Goal: Task Accomplishment & Management: Use online tool/utility

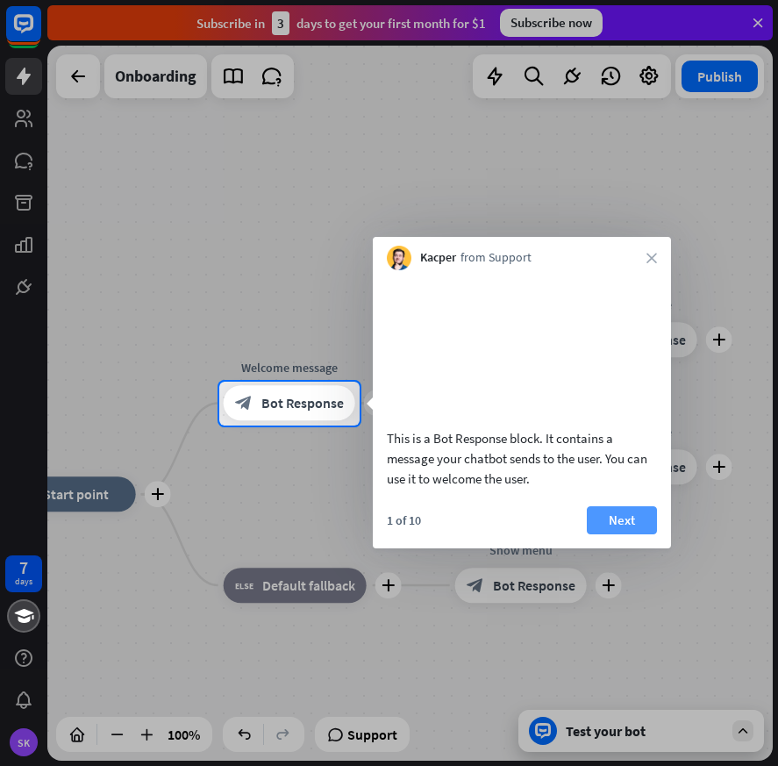
click at [615, 534] on button "Next" at bounding box center [622, 520] width 70 height 28
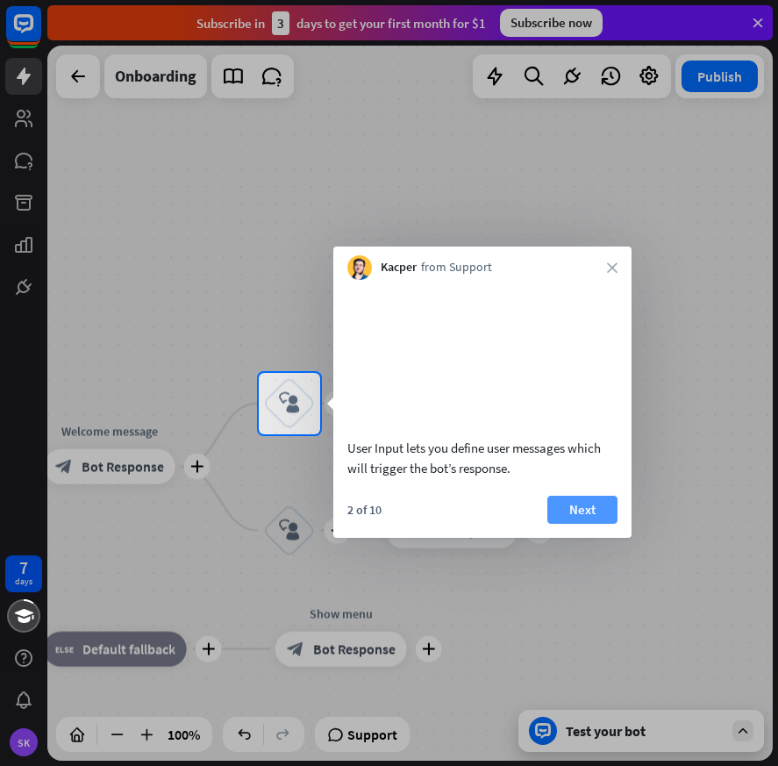
click at [584, 524] on button "Next" at bounding box center [582, 510] width 70 height 28
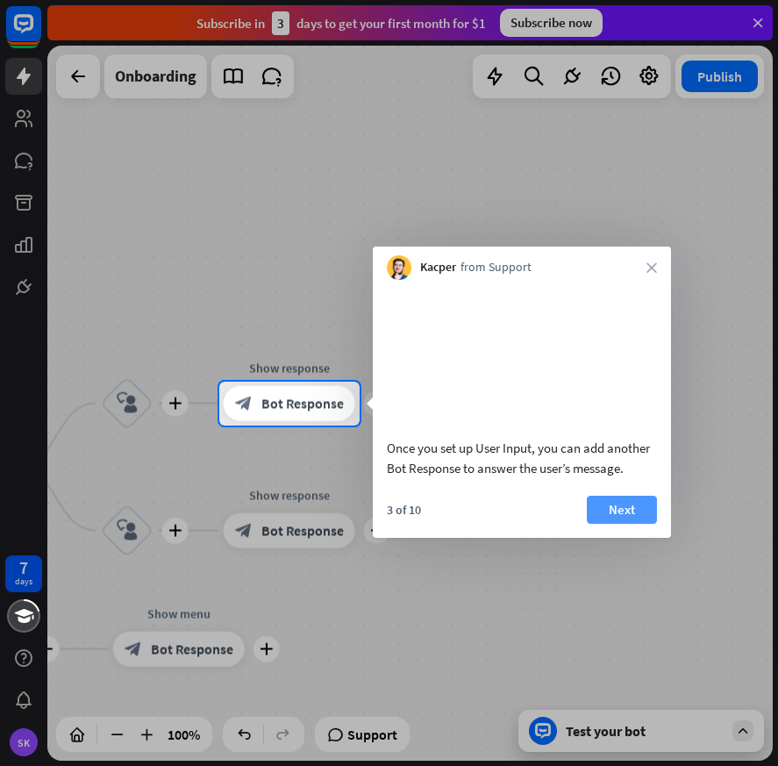
click at [611, 524] on button "Next" at bounding box center [622, 510] width 70 height 28
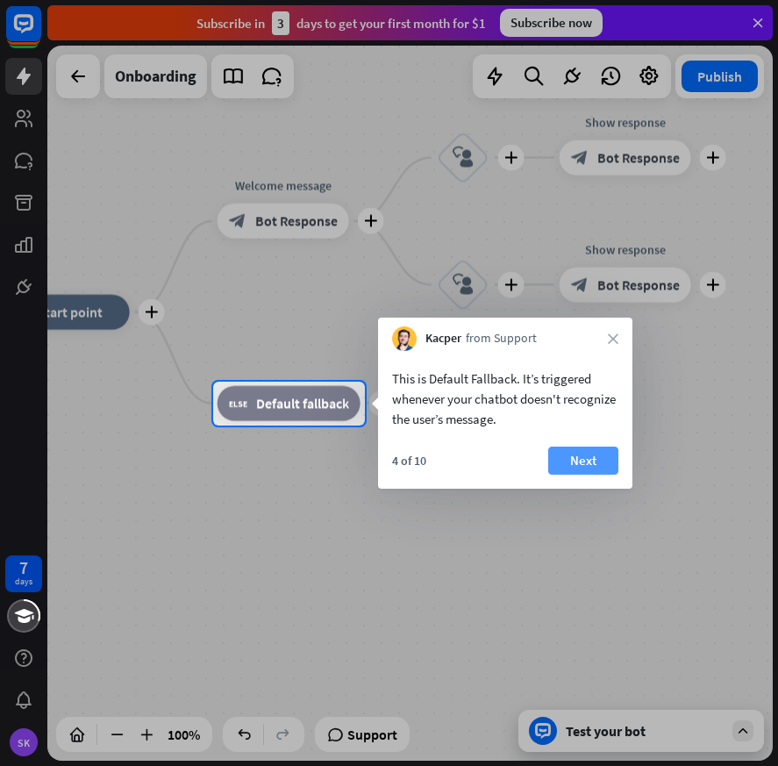
click at [586, 461] on button "Next" at bounding box center [583, 461] width 70 height 28
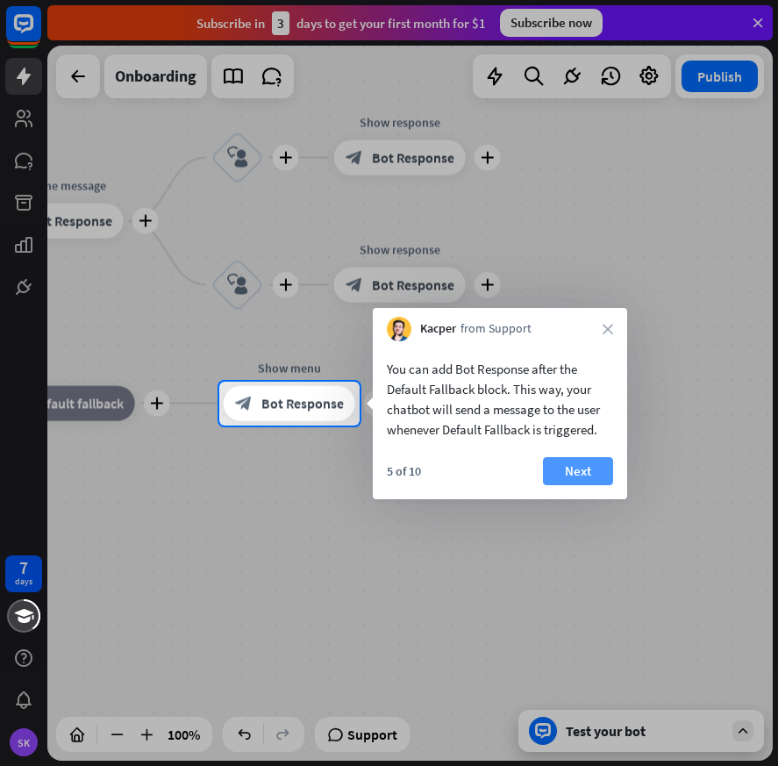
click at [597, 480] on button "Next" at bounding box center [578, 471] width 70 height 28
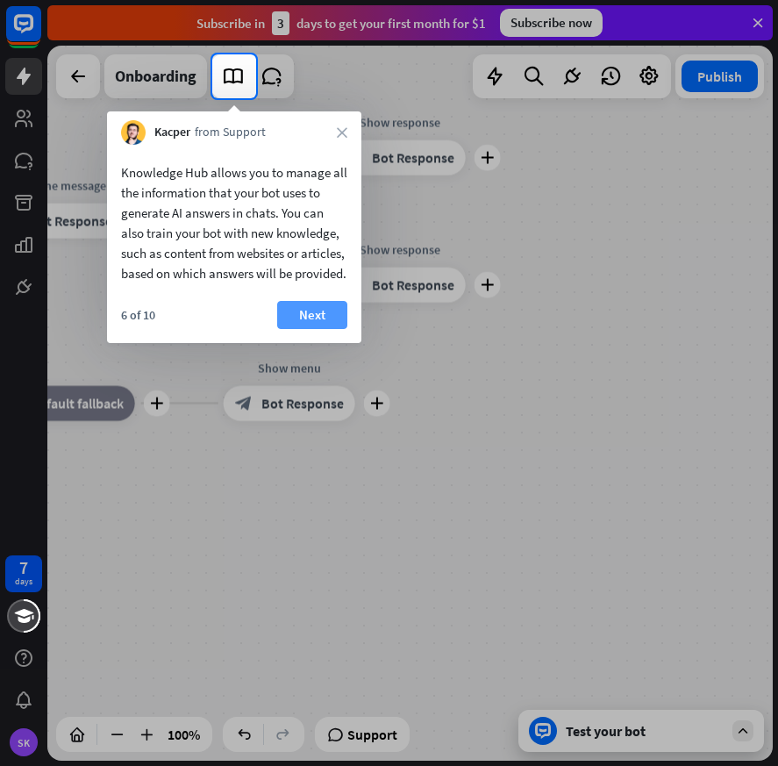
click at [312, 329] on button "Next" at bounding box center [312, 315] width 70 height 28
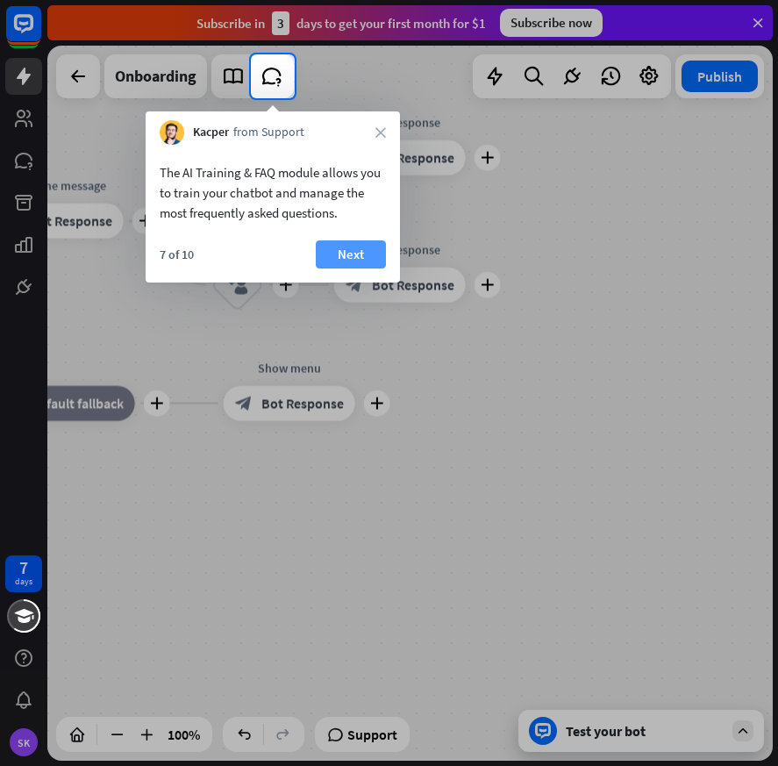
click at [346, 258] on button "Next" at bounding box center [351, 254] width 70 height 28
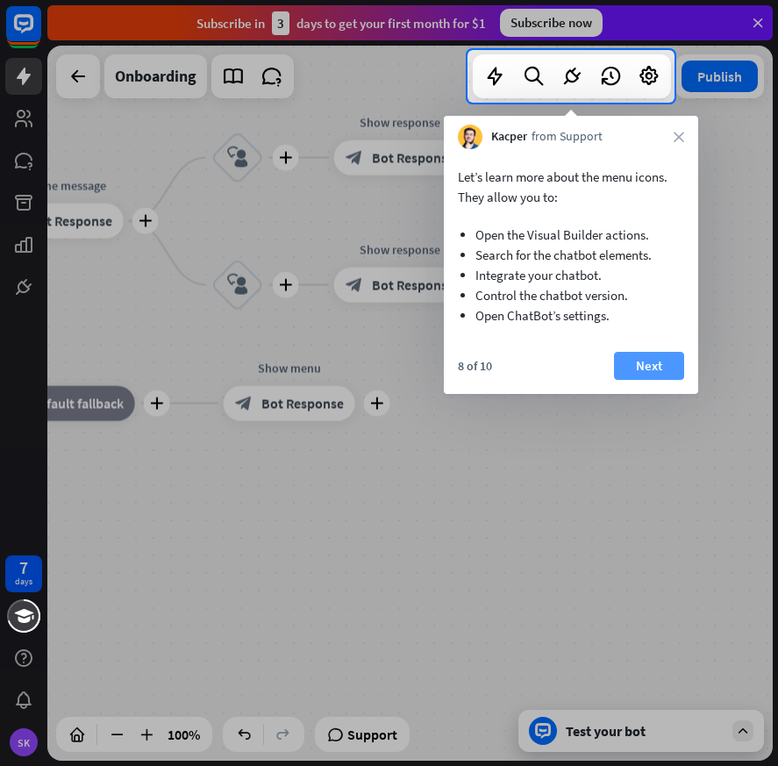
click at [648, 368] on button "Next" at bounding box center [649, 366] width 70 height 28
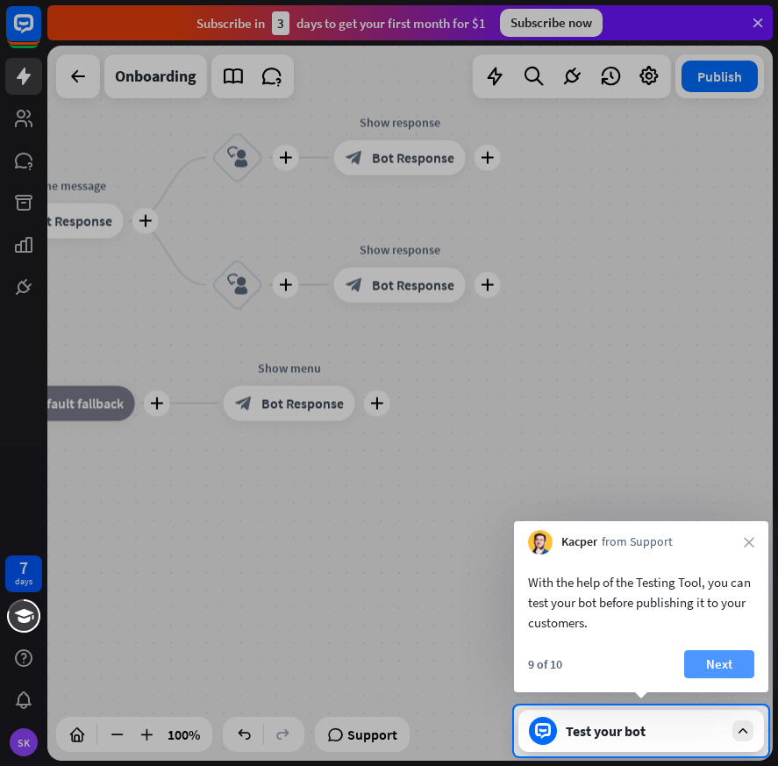
click at [716, 666] on button "Next" at bounding box center [719, 664] width 70 height 28
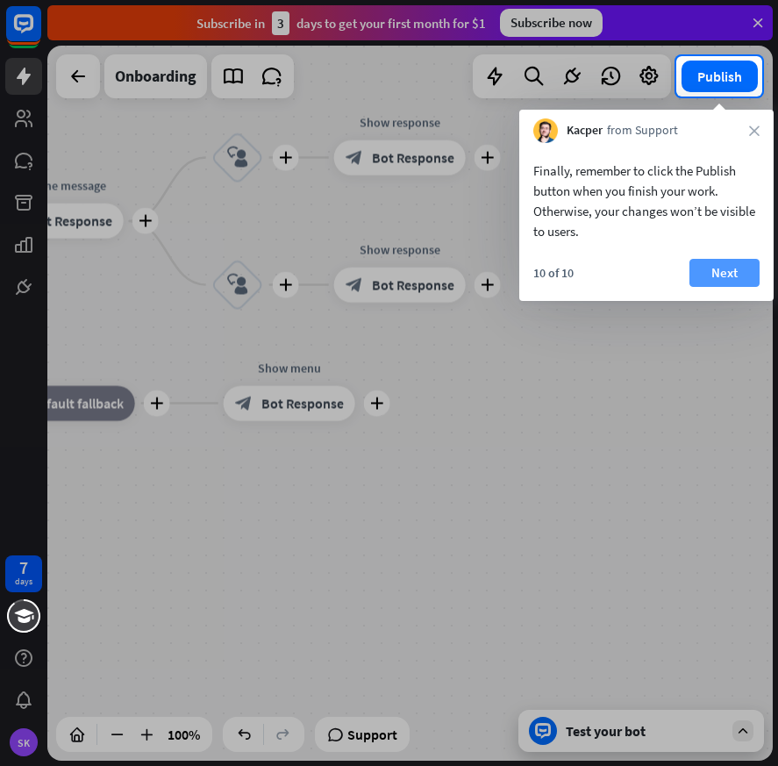
click at [722, 275] on button "Next" at bounding box center [725, 273] width 70 height 28
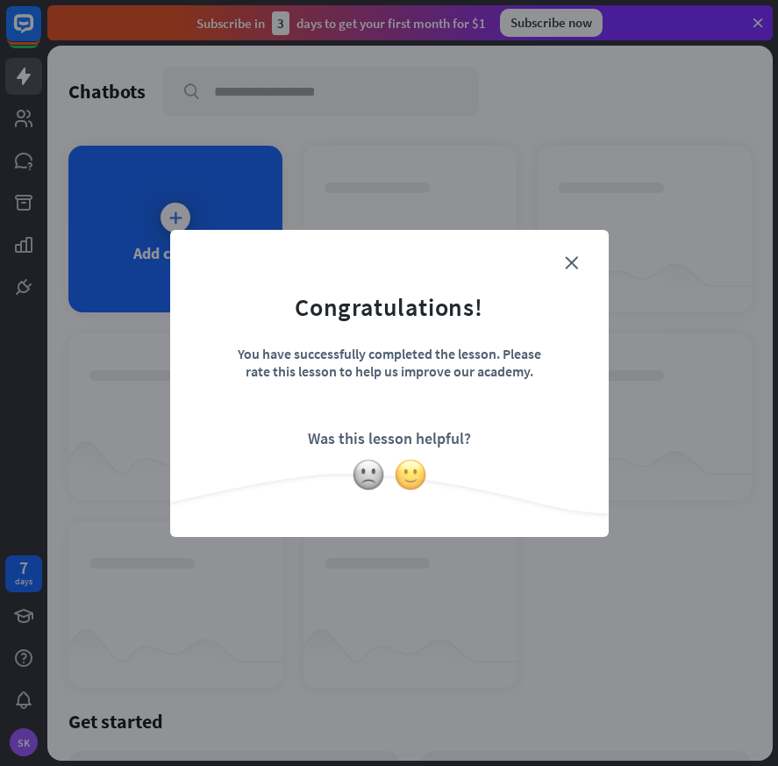
drag, startPoint x: 572, startPoint y: 261, endPoint x: 415, endPoint y: 475, distance: 265.5
click at [415, 475] on div "close Congratulations! You have successfully completed the lesson. Please rate …" at bounding box center [389, 383] width 439 height 307
click at [412, 479] on img at bounding box center [410, 474] width 33 height 33
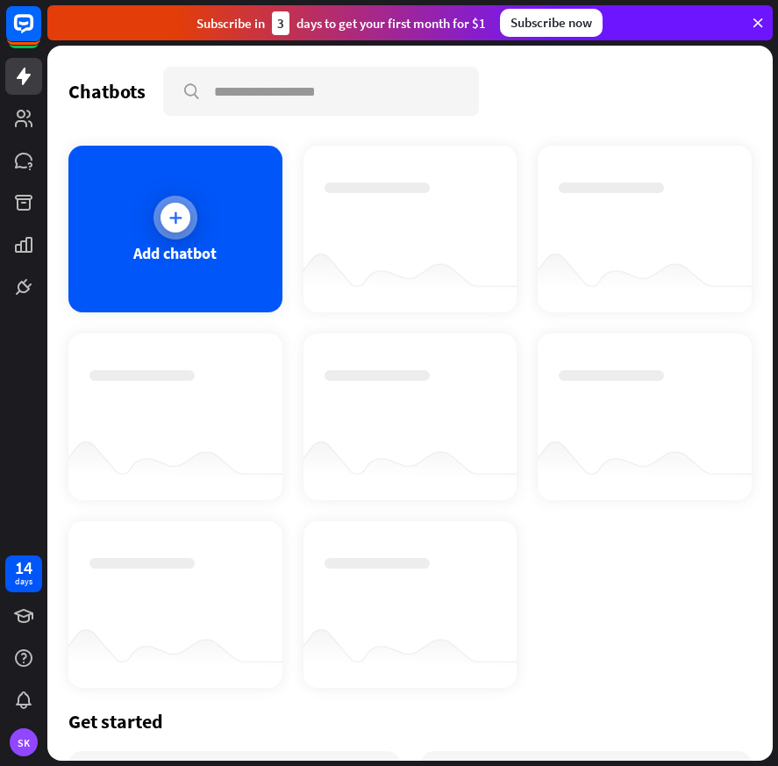
click at [170, 232] on div at bounding box center [176, 218] width 30 height 30
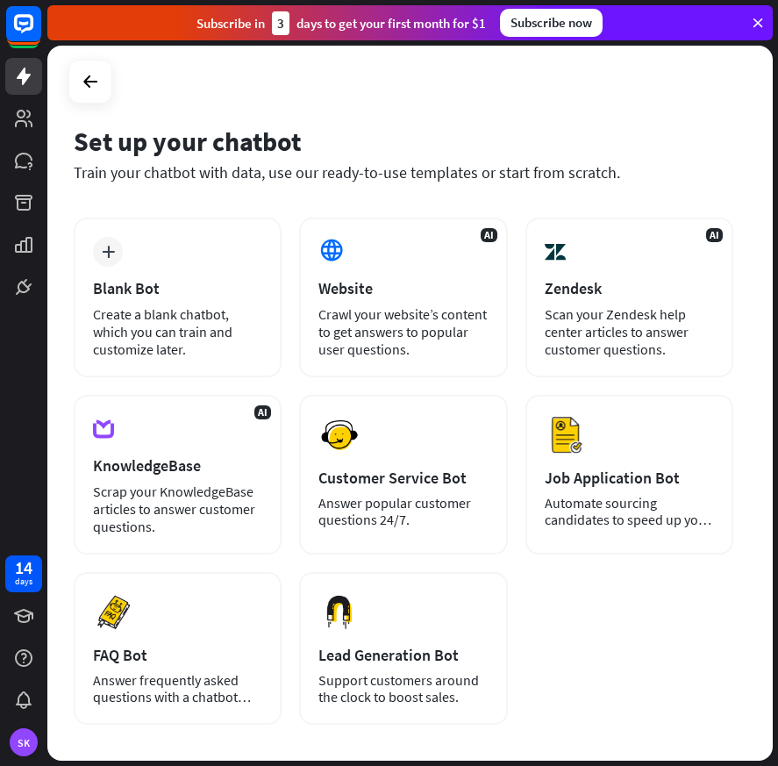
click at [752, 25] on icon at bounding box center [758, 23] width 16 height 16
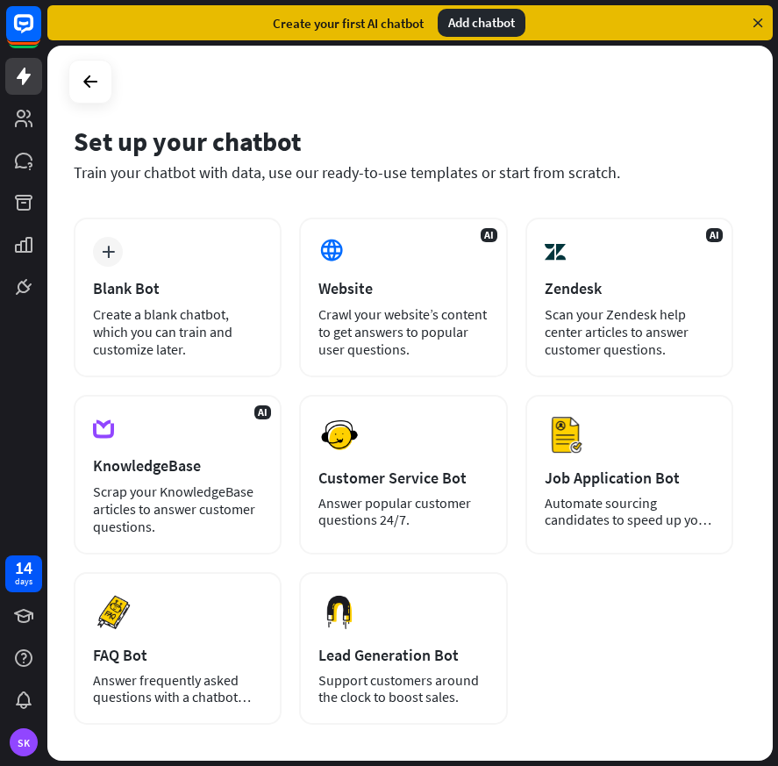
click at [756, 25] on icon at bounding box center [758, 23] width 16 height 16
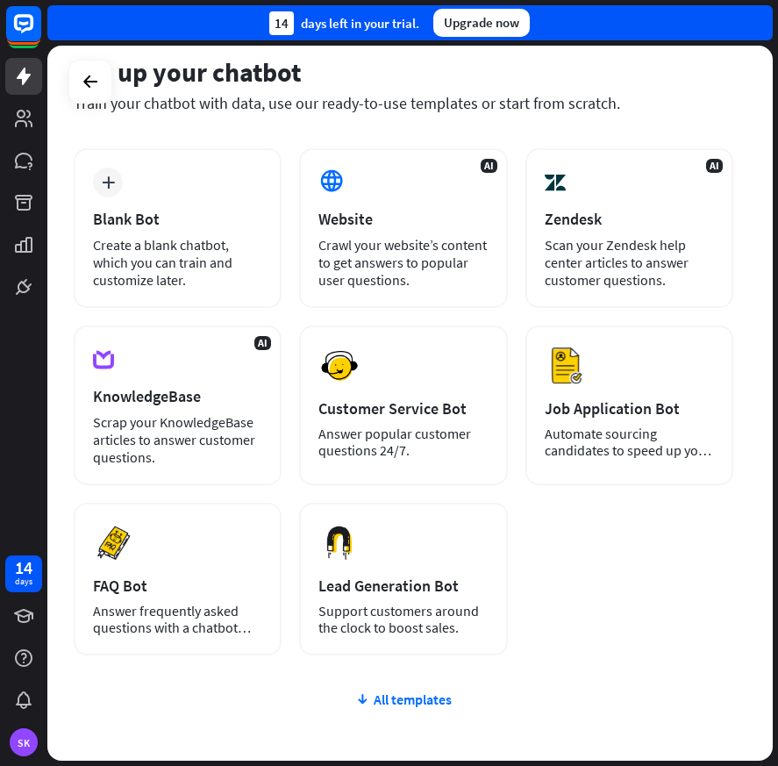
scroll to position [175, 0]
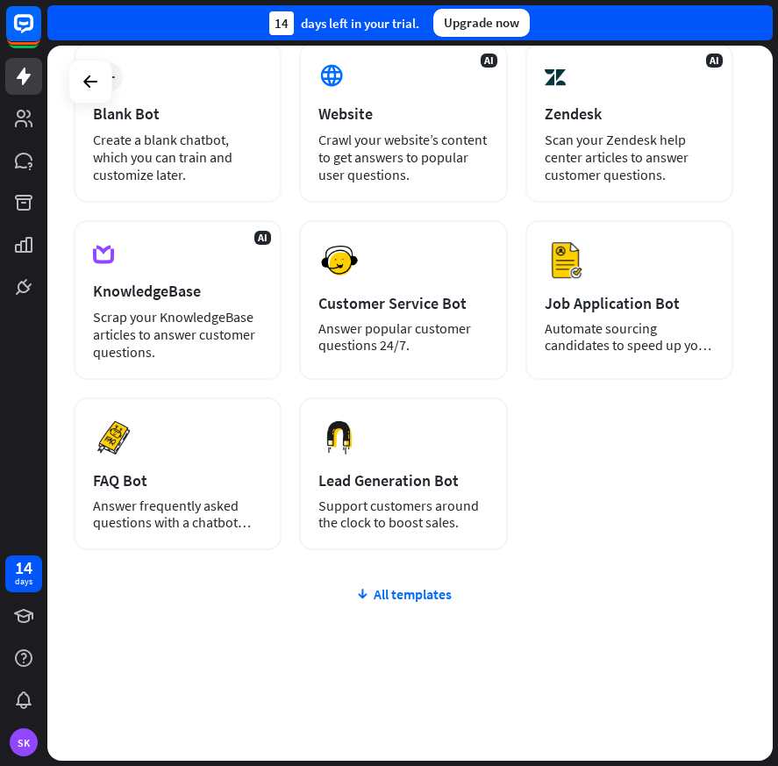
drag, startPoint x: 482, startPoint y: 24, endPoint x: 413, endPoint y: 30, distance: 68.7
click at [413, 30] on div "14 days left in your trial. Upgrade now" at bounding box center [409, 22] width 725 height 35
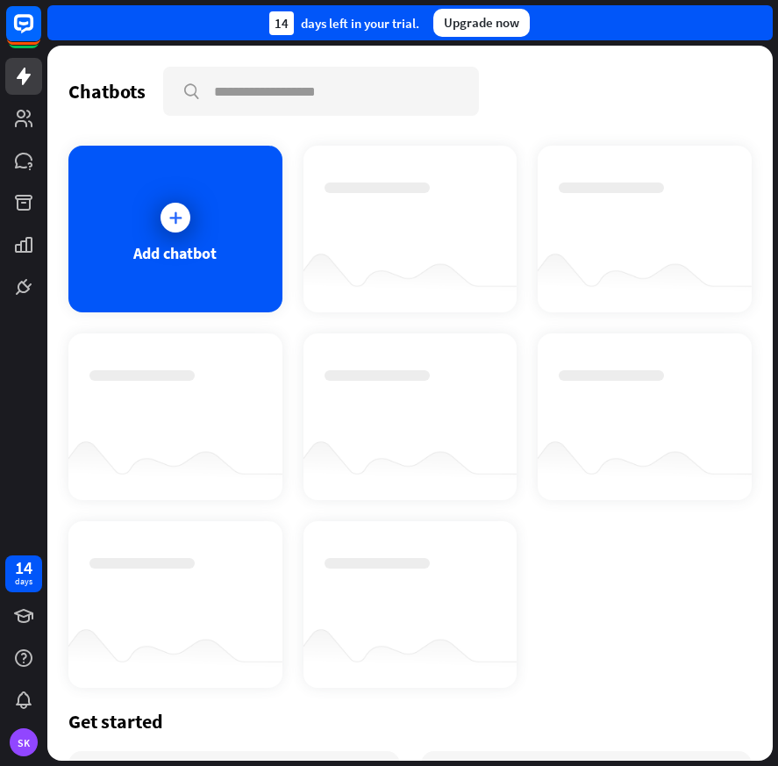
click at [112, 732] on div "Get started" at bounding box center [409, 721] width 683 height 25
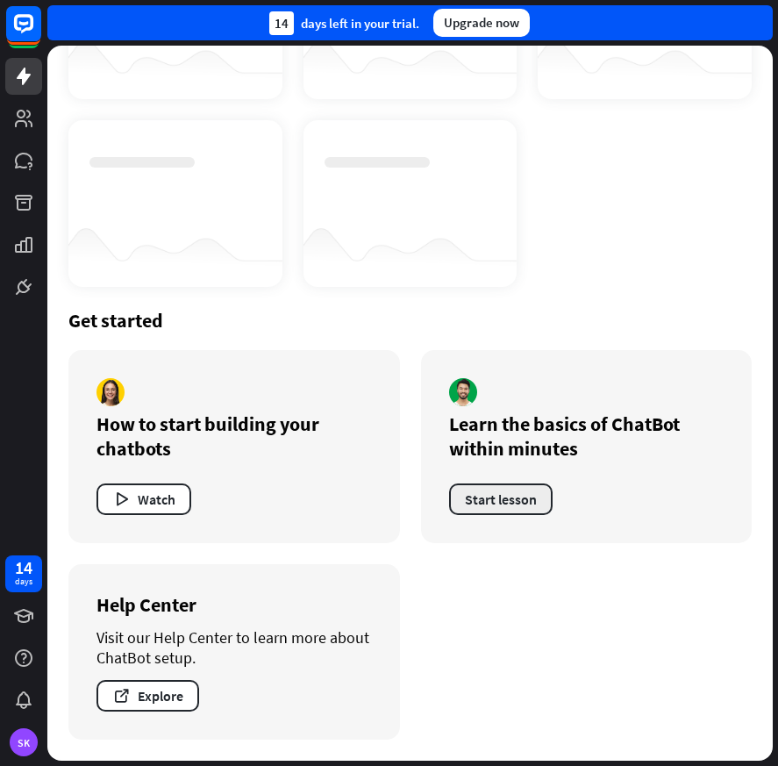
click at [518, 501] on button "Start lesson" at bounding box center [501, 499] width 104 height 32
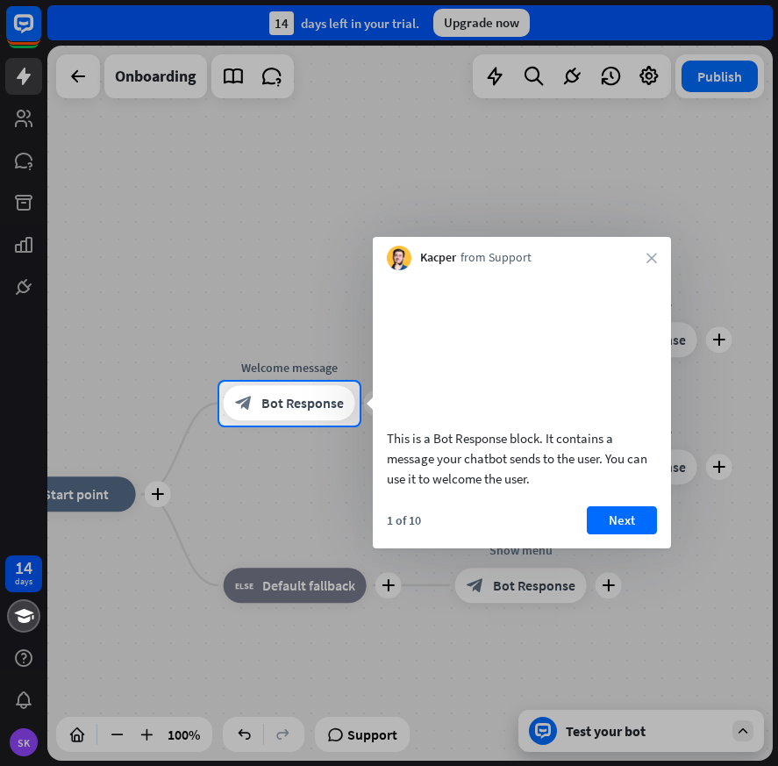
click at [31, 164] on div at bounding box center [389, 191] width 778 height 382
click at [654, 262] on icon "close" at bounding box center [652, 258] width 11 height 11
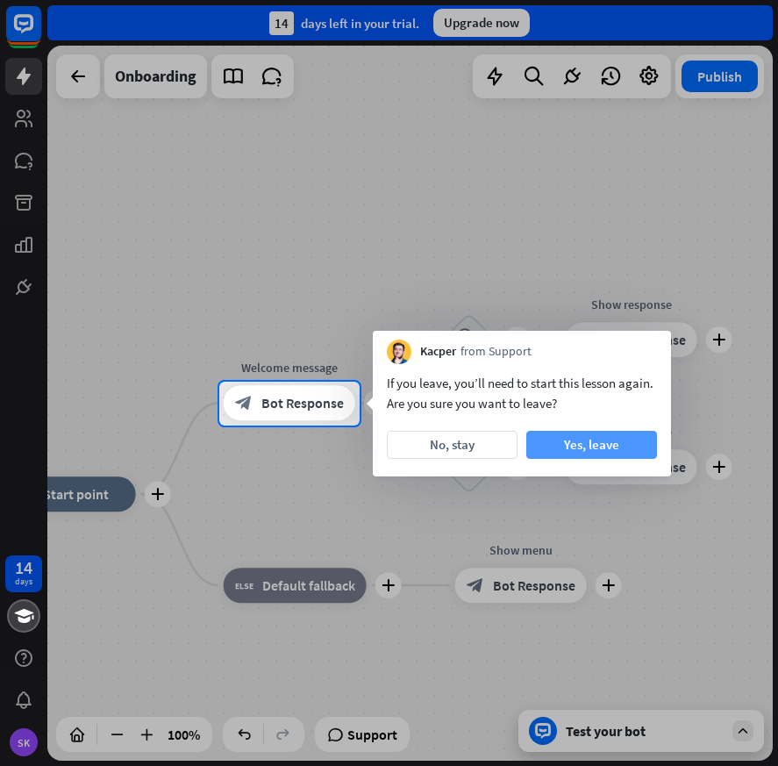
click at [603, 440] on button "Yes, leave" at bounding box center [591, 445] width 131 height 28
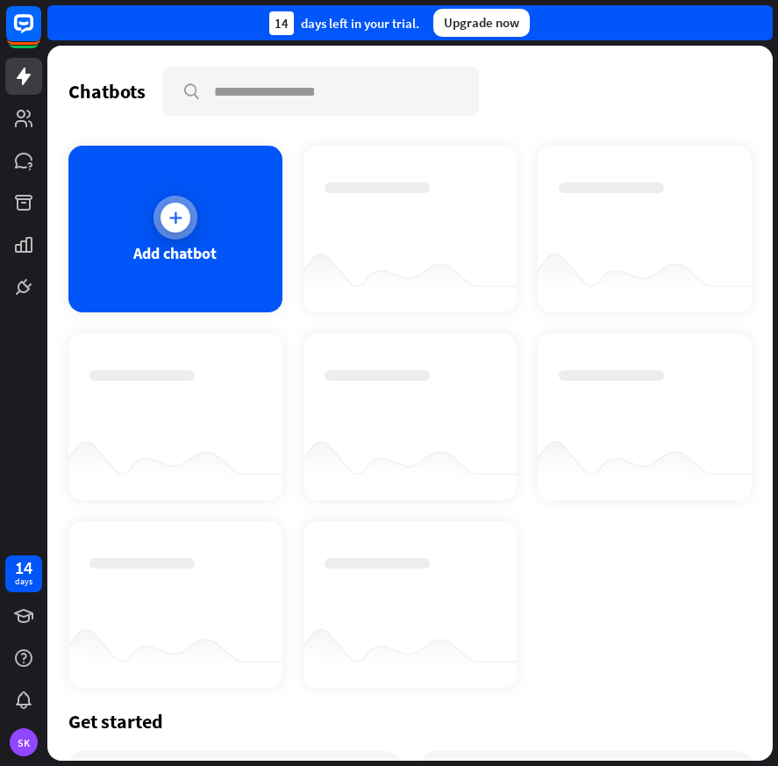
click at [152, 253] on div "Add chatbot" at bounding box center [174, 253] width 83 height 20
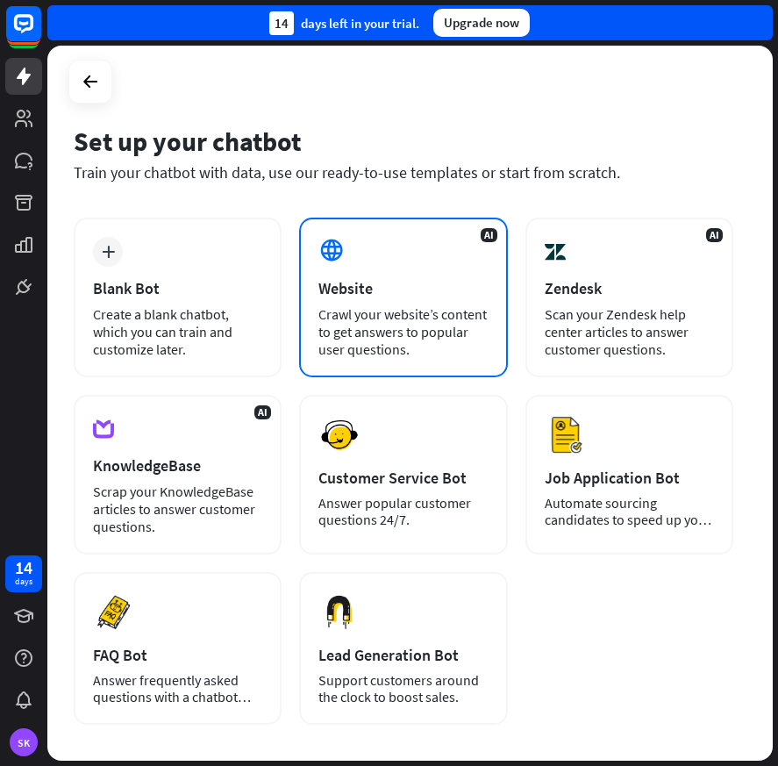
click at [389, 267] on div "AI Website Crawl your website’s content to get answers to popular user question…" at bounding box center [403, 298] width 208 height 160
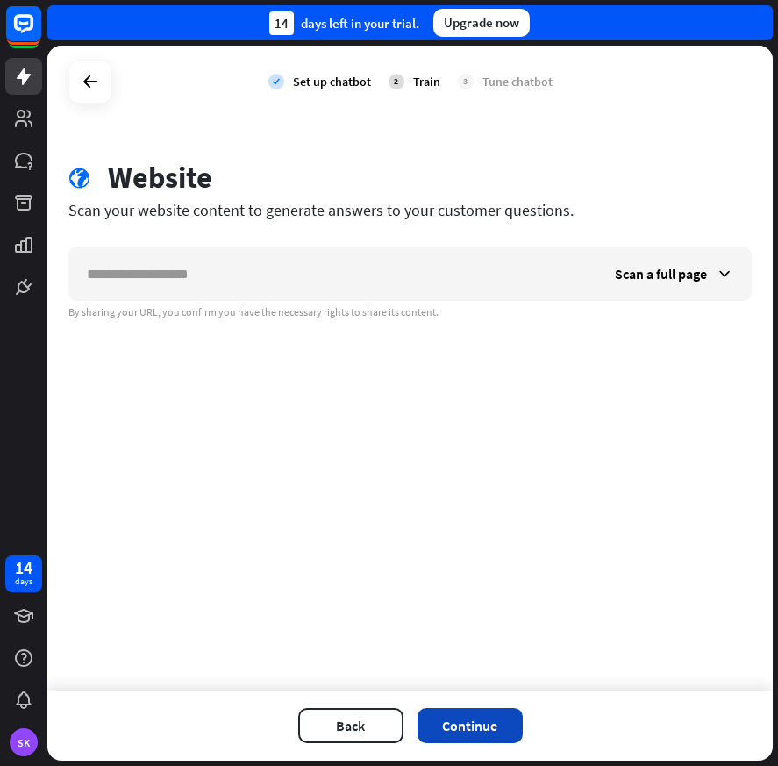
click at [456, 725] on button "Continue" at bounding box center [470, 725] width 105 height 35
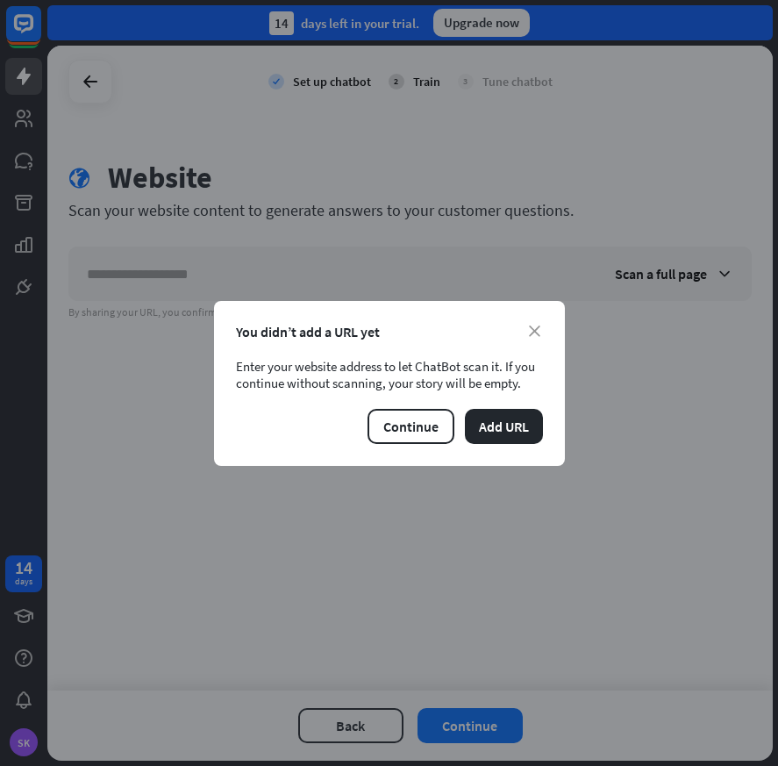
click at [540, 340] on div "close You didn’t add a URL yet Enter your website address to let ChatBot scan i…" at bounding box center [389, 383] width 351 height 165
click at [539, 333] on icon "close" at bounding box center [534, 330] width 11 height 11
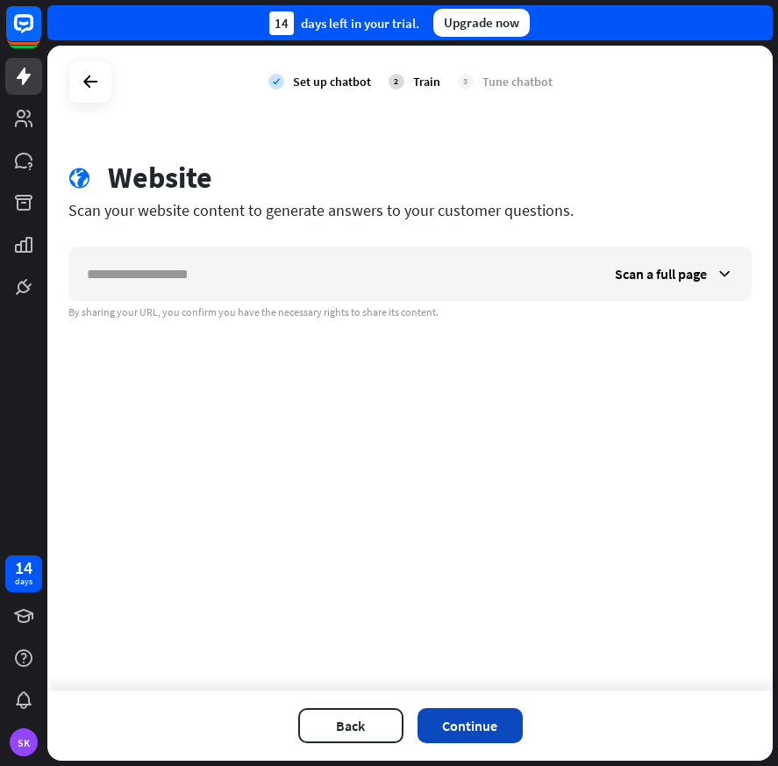
click at [468, 729] on button "Continue" at bounding box center [470, 725] width 105 height 35
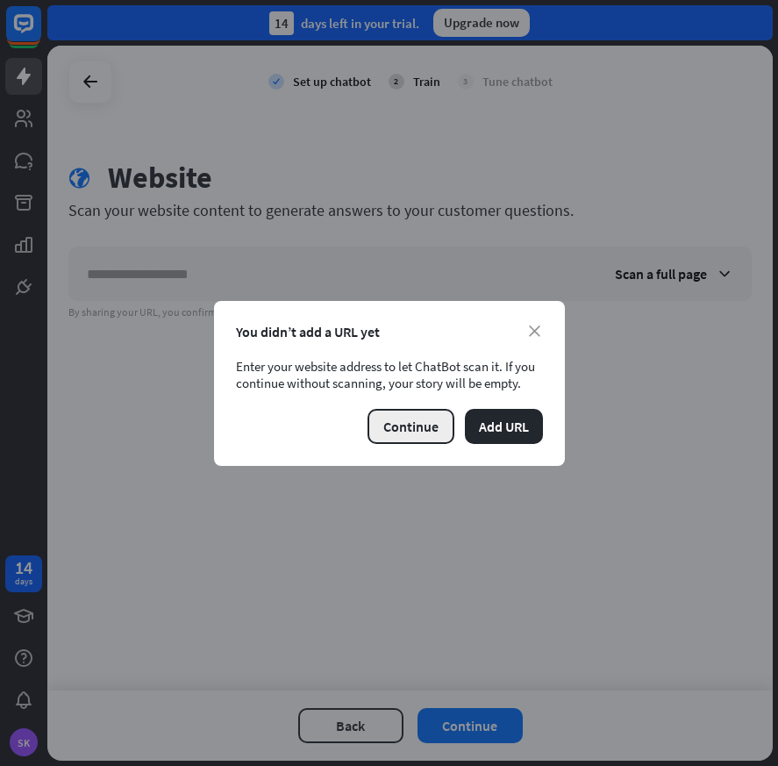
click at [431, 424] on button "Continue" at bounding box center [411, 426] width 87 height 35
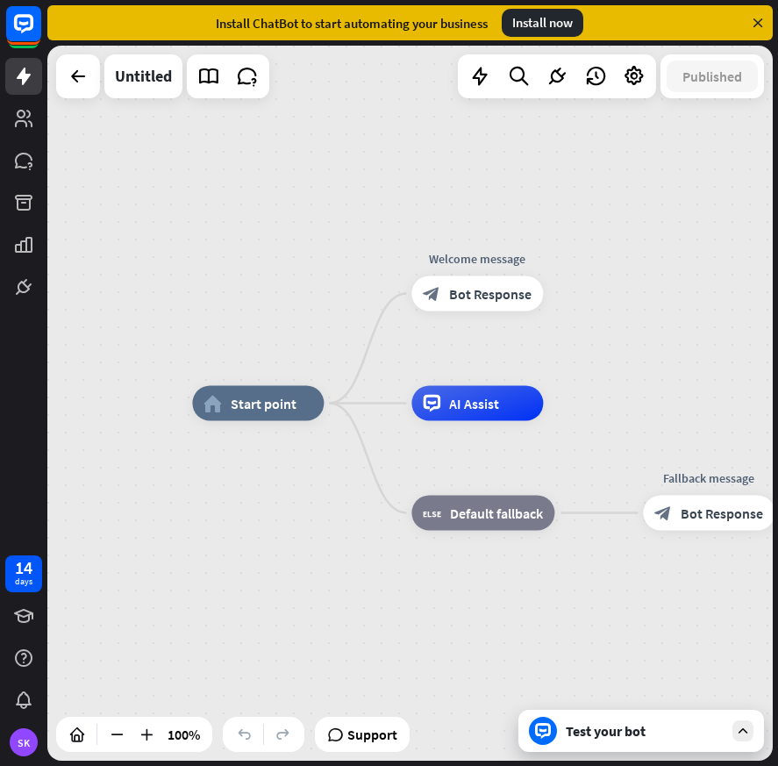
click at [612, 742] on div "Test your bot" at bounding box center [641, 731] width 246 height 42
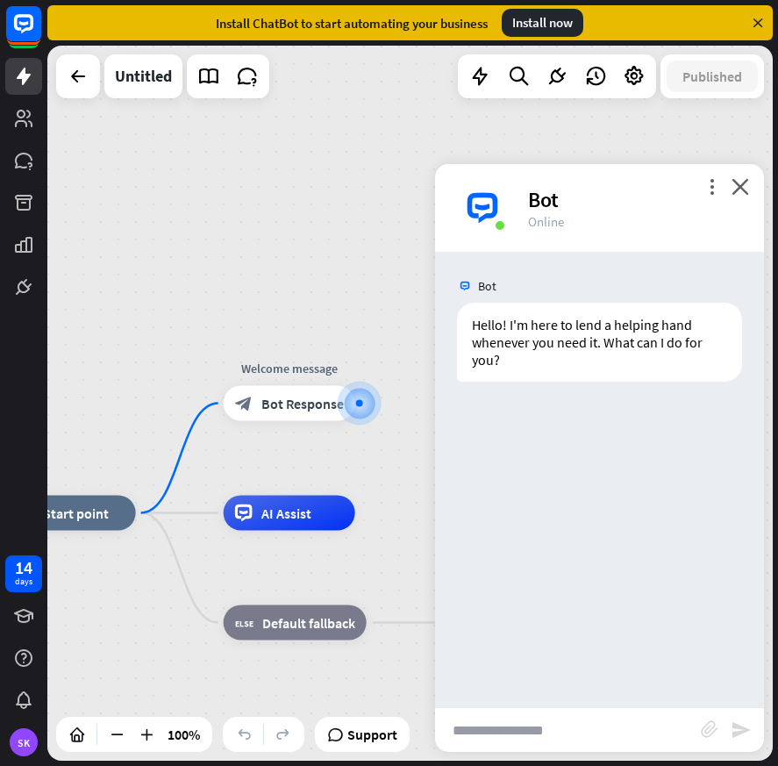
click at [584, 740] on input "text" at bounding box center [568, 730] width 266 height 44
click at [533, 728] on input "text" at bounding box center [568, 730] width 266 height 44
type input "**********"
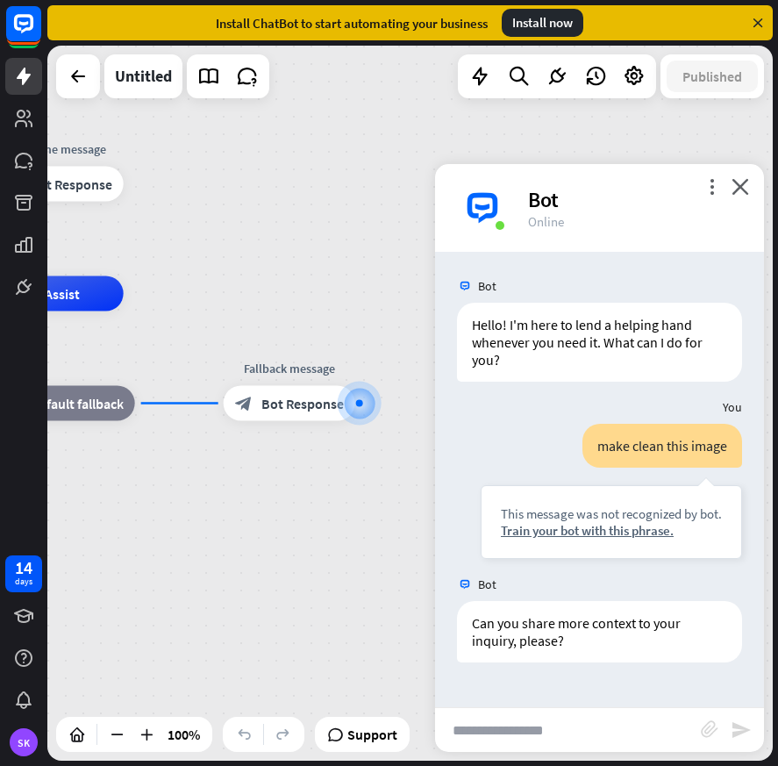
click at [531, 724] on input "text" at bounding box center [568, 730] width 266 height 44
type input "**********"
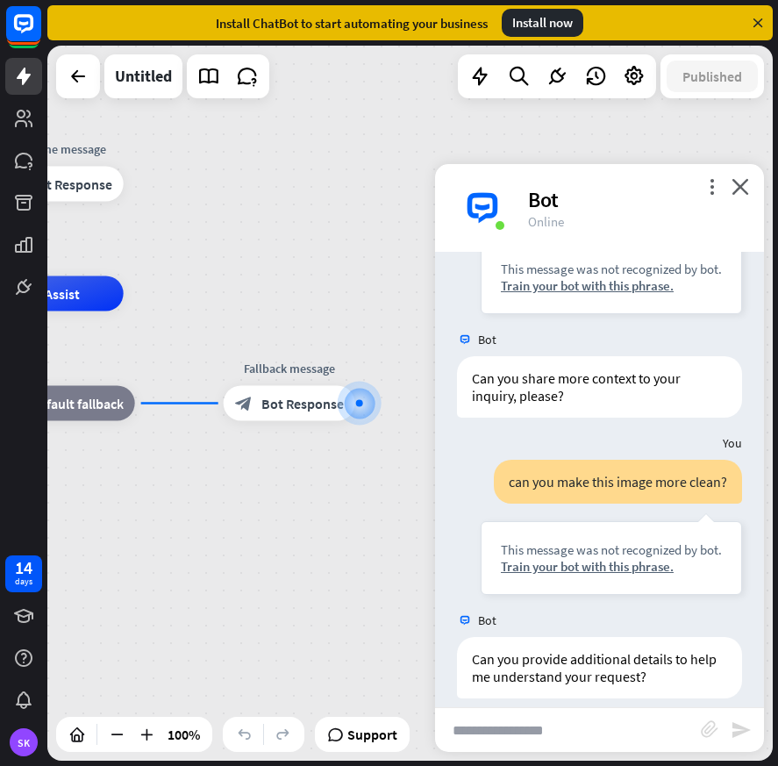
scroll to position [262, 0]
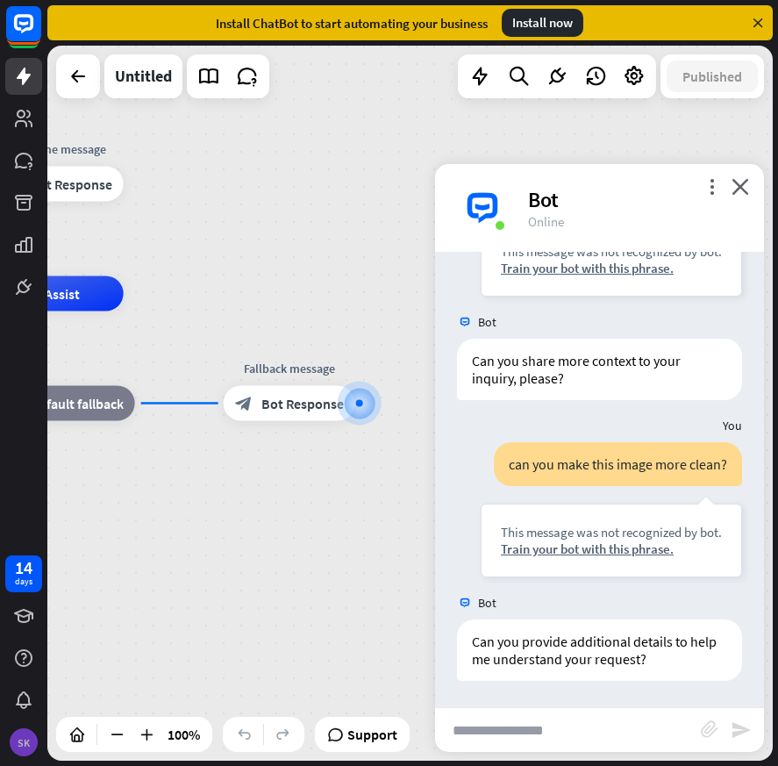
click at [26, 747] on div "SK" at bounding box center [24, 742] width 28 height 28
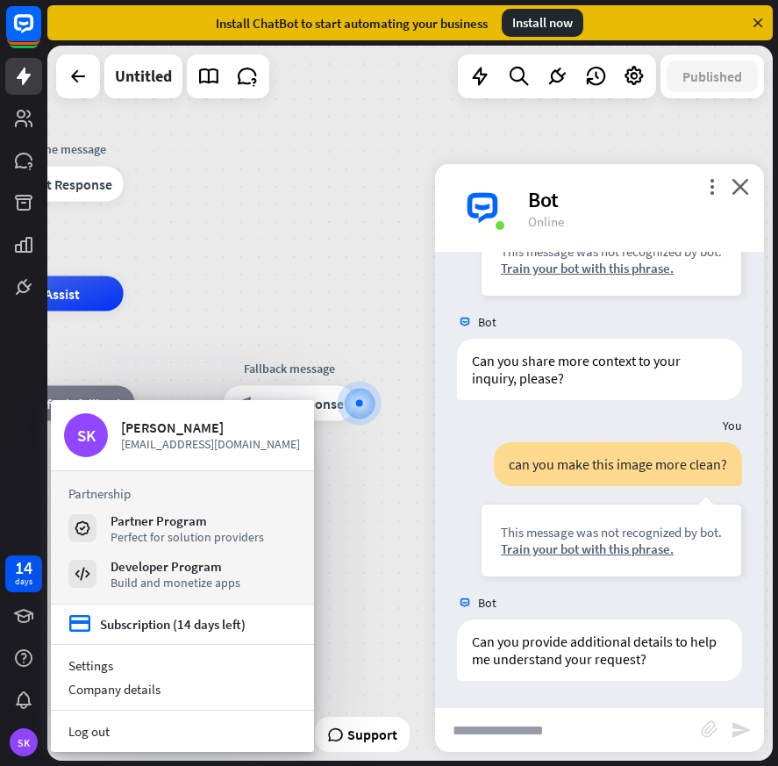
click at [493, 732] on input "text" at bounding box center [568, 730] width 266 height 44
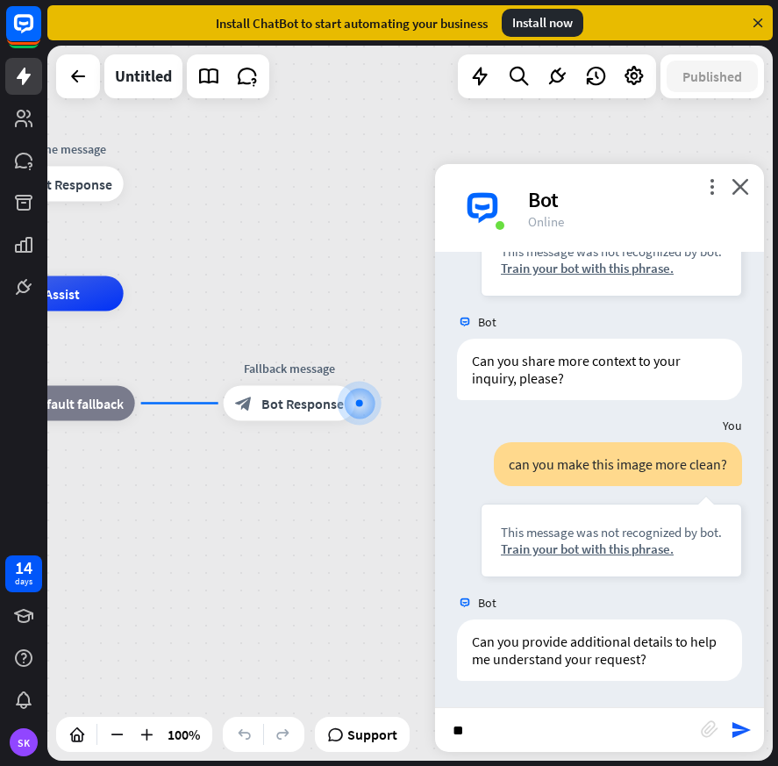
type input "*"
type input "**********"
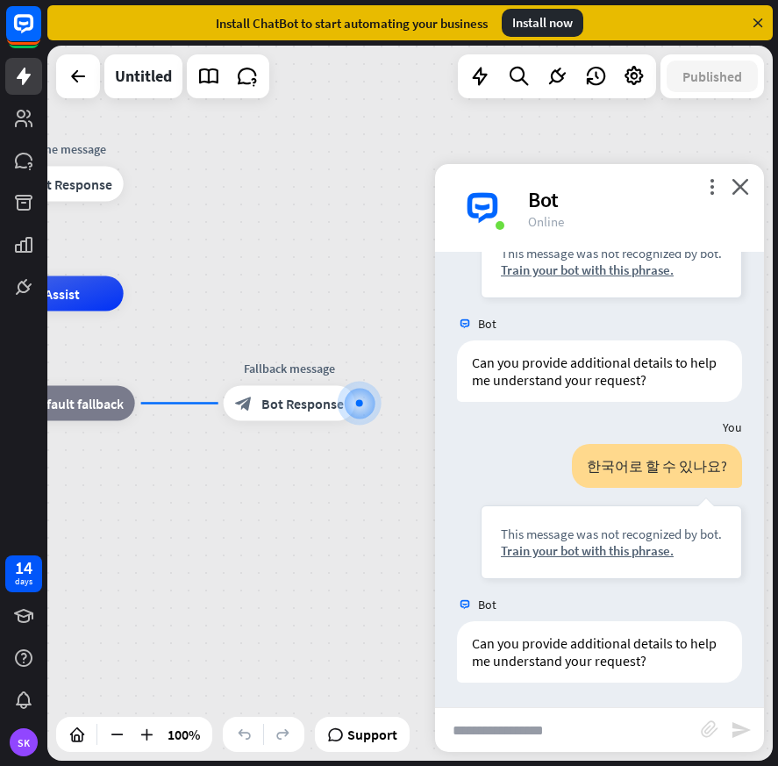
scroll to position [543, 0]
